Goal: Task Accomplishment & Management: Manage account settings

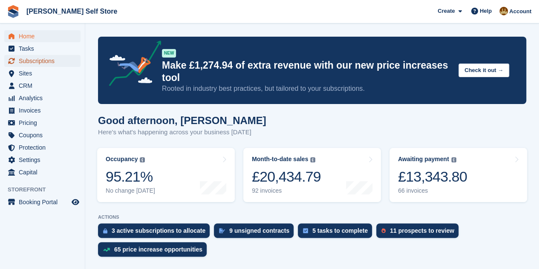
click at [37, 58] on span "Subscriptions" at bounding box center [44, 61] width 51 height 12
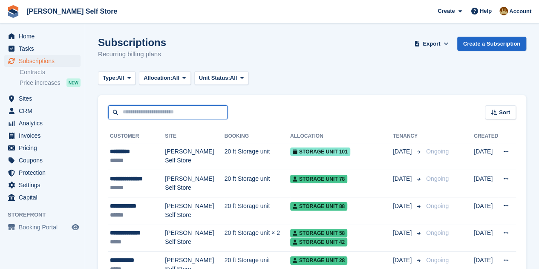
click at [178, 114] on input "text" at bounding box center [167, 112] width 119 height 14
type input "***"
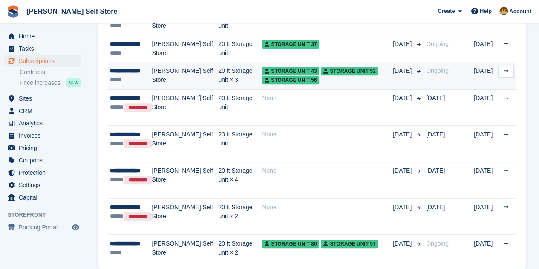
scroll to position [196, 0]
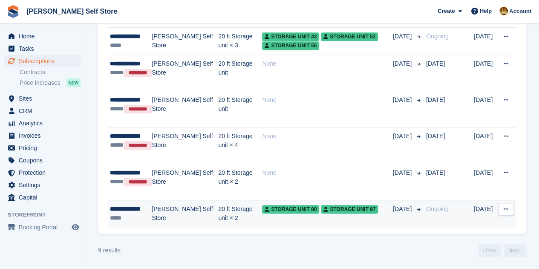
click at [505, 210] on icon at bounding box center [505, 209] width 5 height 6
click at [484, 242] on p "Cancel subscription" at bounding box center [473, 243] width 74 height 11
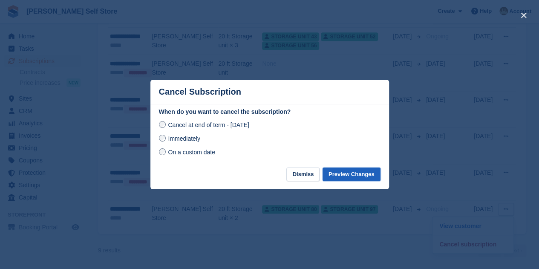
click at [355, 177] on button "Preview Changes" at bounding box center [351, 174] width 58 height 14
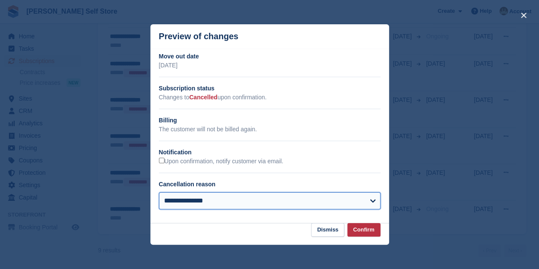
click at [344, 200] on select "**********" at bounding box center [269, 200] width 221 height 17
select select "**********"
click at [159, 192] on select "**********" at bounding box center [269, 200] width 221 height 17
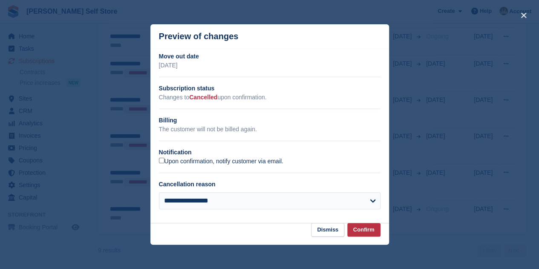
click at [207, 160] on label "Upon confirmation, notify customer via email." at bounding box center [221, 162] width 124 height 8
click at [371, 232] on button "Confirm" at bounding box center [363, 230] width 33 height 14
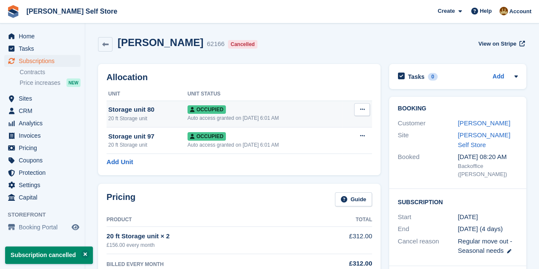
click at [364, 109] on icon at bounding box center [361, 109] width 5 height 6
click at [324, 153] on p "Deallocate" at bounding box center [329, 155] width 74 height 11
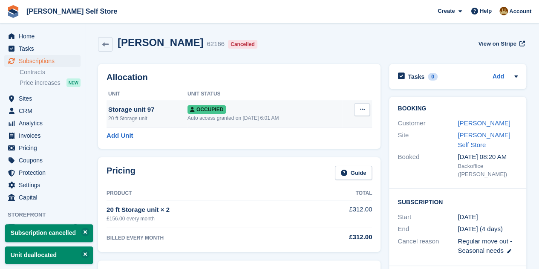
click at [360, 112] on icon at bounding box center [361, 109] width 5 height 6
click at [324, 155] on p "Deallocate" at bounding box center [329, 155] width 74 height 11
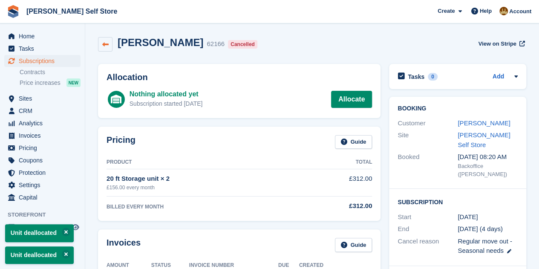
click at [107, 44] on icon at bounding box center [105, 44] width 6 height 6
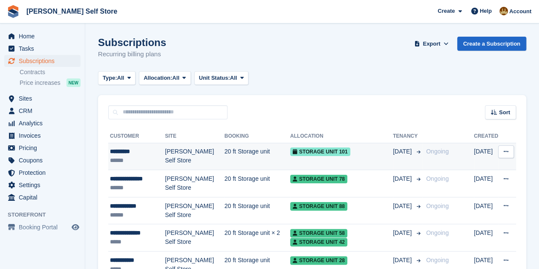
click at [121, 155] on div "*********" at bounding box center [137, 151] width 55 height 9
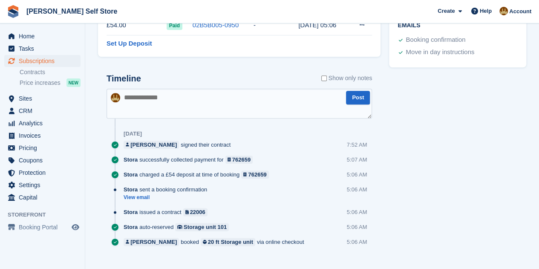
scroll to position [416, 0]
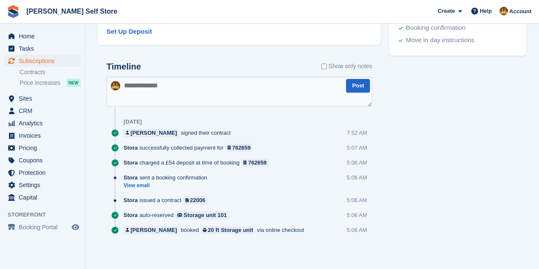
drag, startPoint x: 186, startPoint y: 161, endPoint x: 293, endPoint y: 233, distance: 128.8
click at [293, 233] on div "Timeline Show only notes Post Today Ian Clark signed their contract 7:52 AM Sto…" at bounding box center [238, 151] width 265 height 179
click at [293, 233] on div "Ian Clark booked 20 ft Storage unit via online checkout 5:06 AM" at bounding box center [247, 233] width 248 height 15
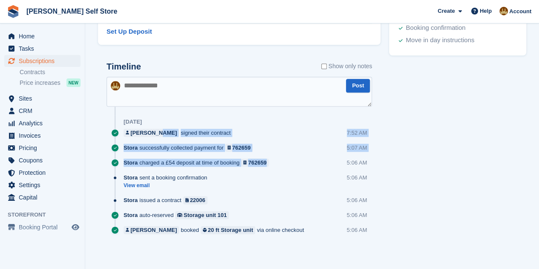
drag, startPoint x: 227, startPoint y: 129, endPoint x: 283, endPoint y: 158, distance: 63.2
click at [283, 158] on div "Timeline Show only notes Post Today Ian Clark signed their contract 7:52 AM Sto…" at bounding box center [238, 151] width 265 height 179
click at [283, 158] on div "Stora charged a £54 deposit at time of booking 762659 5:06 AM" at bounding box center [247, 165] width 248 height 15
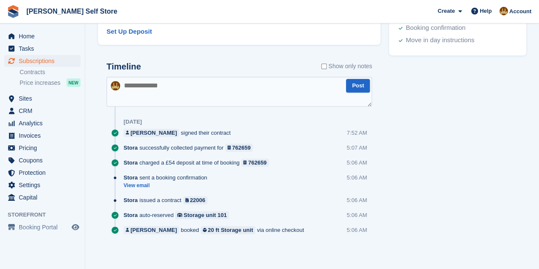
drag, startPoint x: 284, startPoint y: 163, endPoint x: 278, endPoint y: 138, distance: 26.1
click at [278, 138] on div "Timeline Show only notes Post Today Ian Clark signed their contract 7:52 AM Sto…" at bounding box center [238, 151] width 265 height 179
click at [278, 138] on div "Ian Clark signed their contract 7:52 AM" at bounding box center [247, 136] width 248 height 15
drag, startPoint x: 274, startPoint y: 138, endPoint x: 284, endPoint y: 163, distance: 27.2
click at [284, 163] on div "Timeline Show only notes Post Today Ian Clark signed their contract 7:52 AM Sto…" at bounding box center [238, 151] width 265 height 179
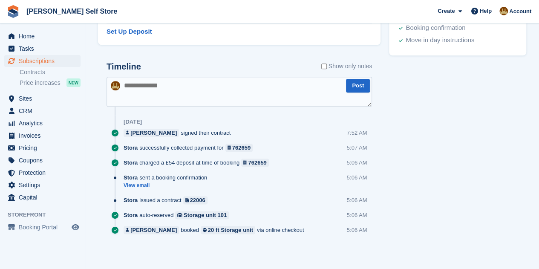
click at [284, 163] on div "Stora charged a £54 deposit at time of booking 762659 5:06 AM" at bounding box center [247, 165] width 248 height 15
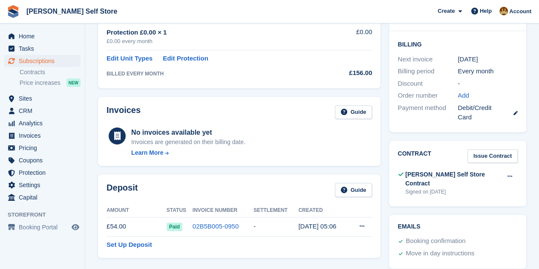
scroll to position [0, 0]
